Goal: Task Accomplishment & Management: Use online tool/utility

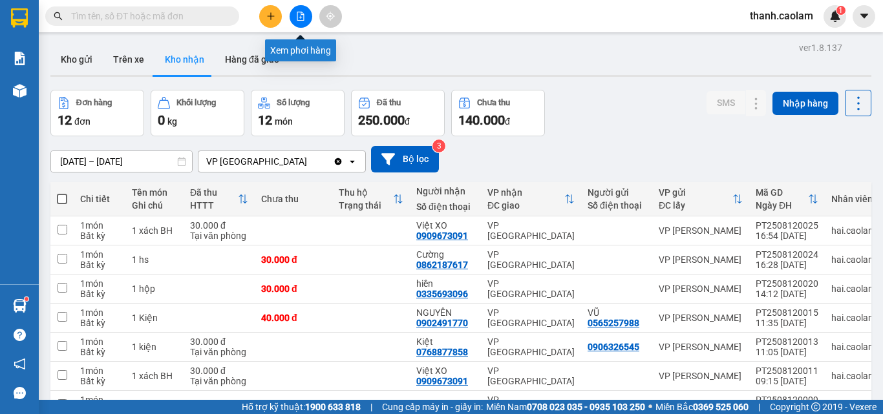
scroll to position [165, 0]
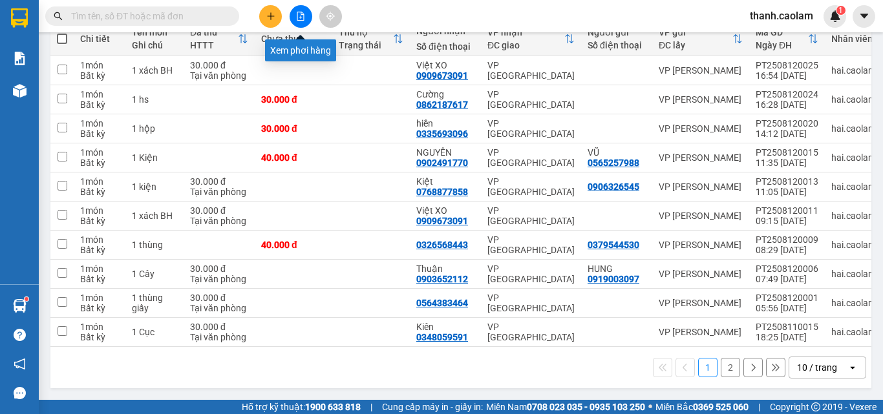
click at [302, 25] on button at bounding box center [300, 16] width 23 height 23
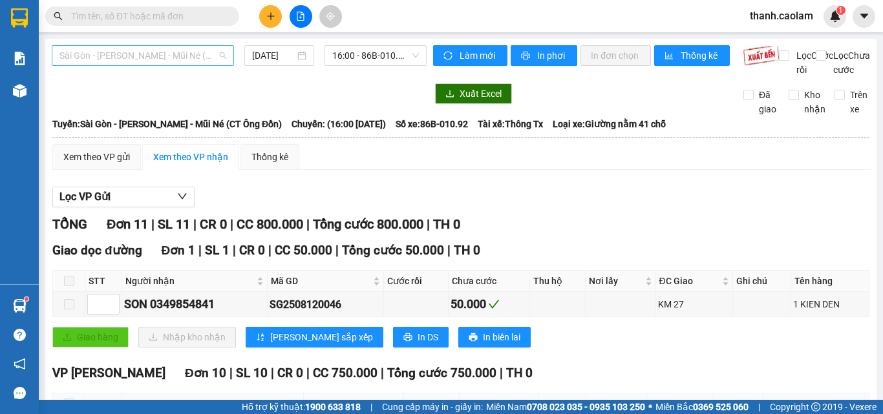
click at [180, 58] on span "Sài Gòn - [PERSON_NAME] - Mũi Né (CT Ông Đồn)" at bounding box center [142, 55] width 167 height 19
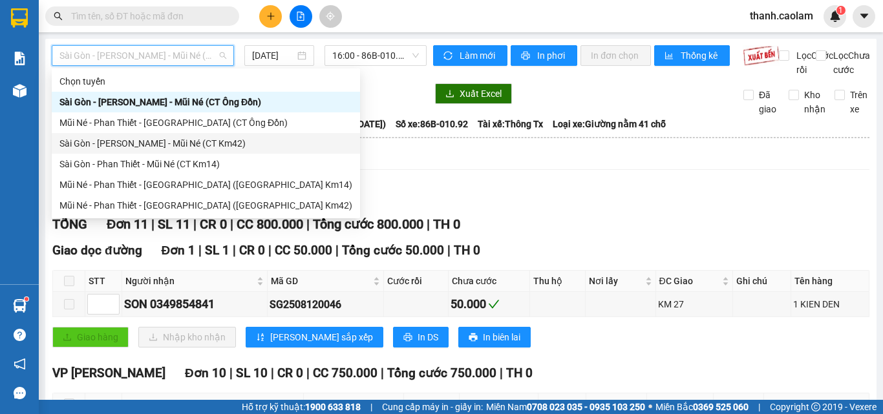
click at [221, 149] on div "Sài Gòn - [PERSON_NAME] - Mũi Né (CT Km42)" at bounding box center [205, 143] width 293 height 14
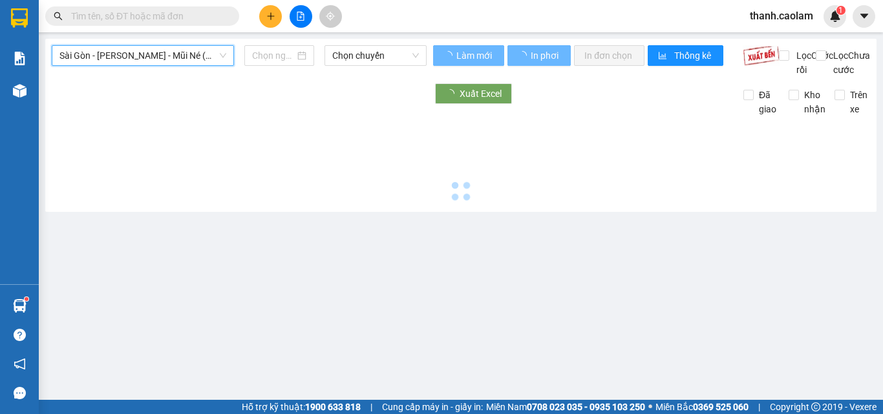
type input "[DATE]"
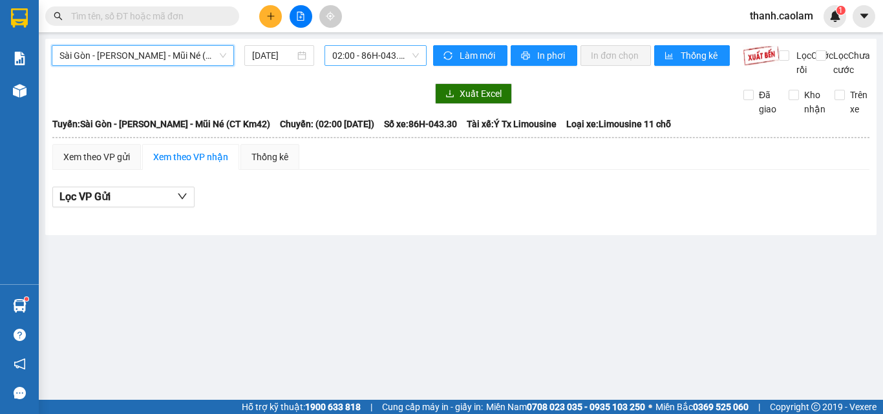
click at [395, 50] on span "02:00 - 86H-043.30" at bounding box center [375, 55] width 87 height 19
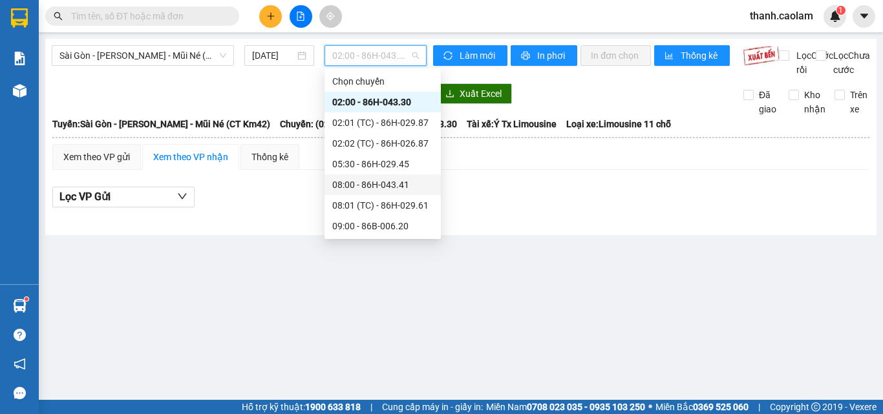
scroll to position [227, 0]
click at [394, 209] on div "20:00 - 86H-026.52" at bounding box center [382, 205] width 101 height 14
